Goal: Task Accomplishment & Management: Manage account settings

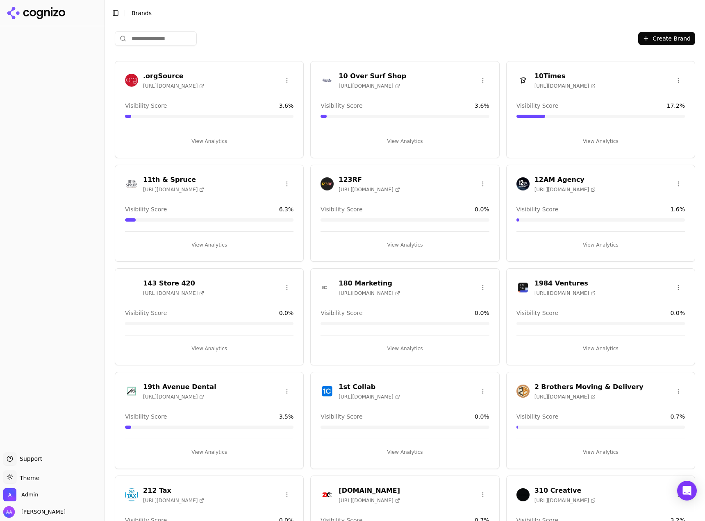
click at [449, 79] on div "10 Over Surf Shop [URL][DOMAIN_NAME]" at bounding box center [405, 80] width 168 height 18
click at [435, 25] on header "Toggle Sidebar Brands" at bounding box center [405, 13] width 600 height 26
click at [355, 37] on div "Create Brand" at bounding box center [405, 38] width 580 height 25
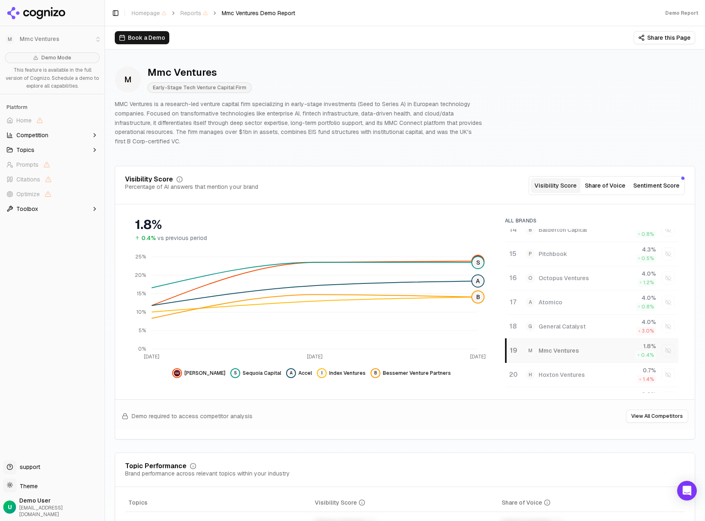
scroll to position [327, 0]
click at [588, 348] on div "M Mmc Ventures" at bounding box center [566, 350] width 80 height 10
